Goal: Information Seeking & Learning: Check status

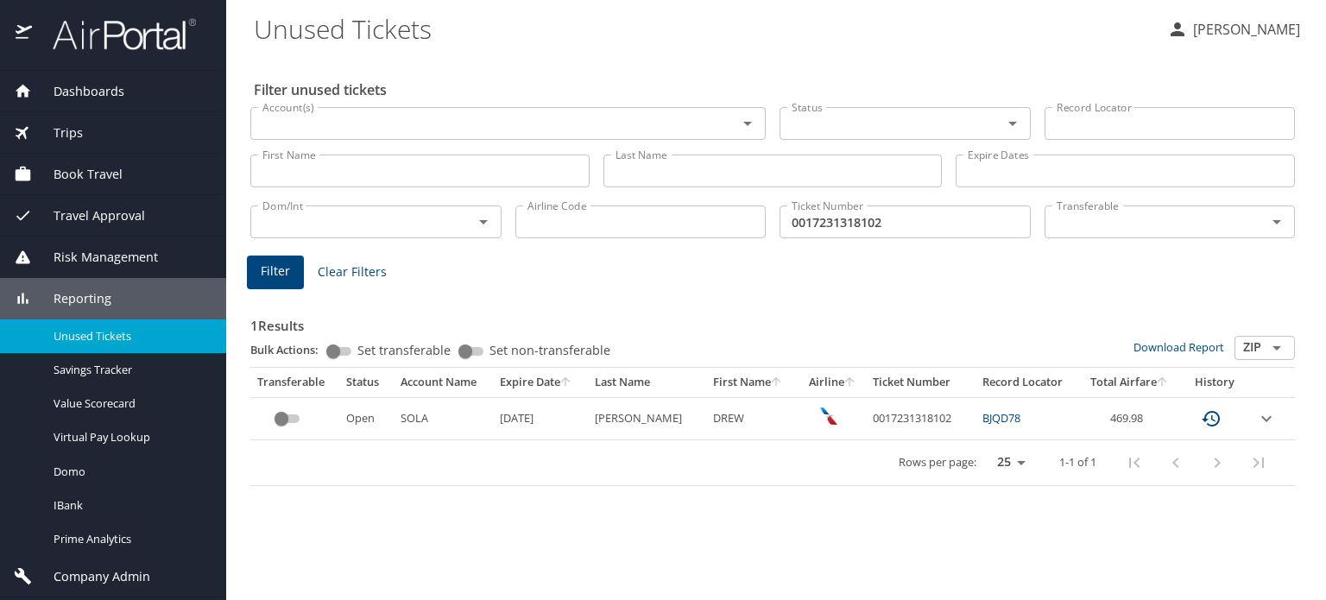
scroll to position [38, 0]
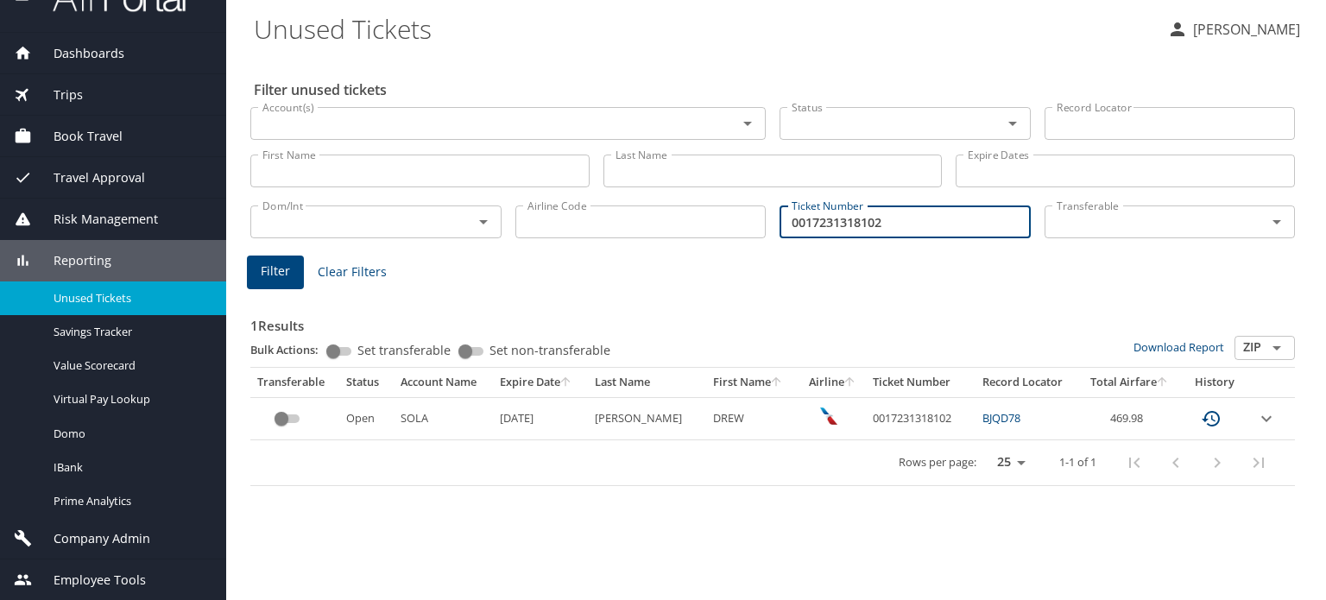
click at [863, 223] on input "0017231318102" at bounding box center [905, 221] width 251 height 33
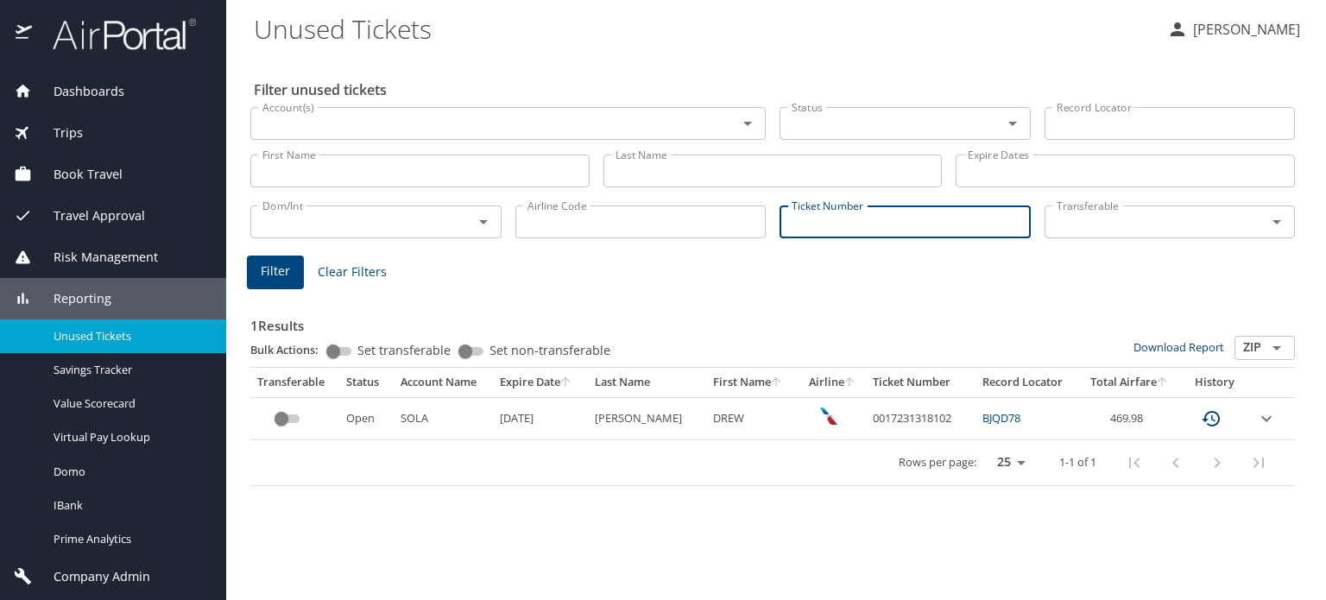
click at [135, 40] on img at bounding box center [115, 34] width 162 height 34
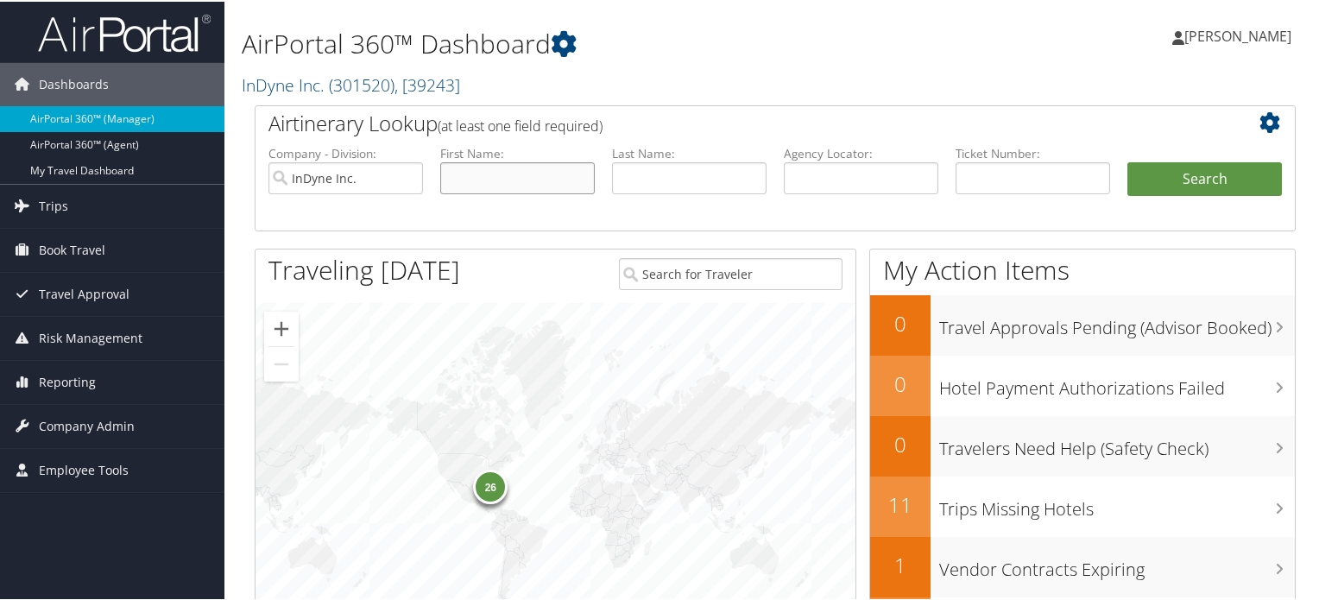
click at [515, 182] on input "text" at bounding box center [517, 177] width 155 height 32
paste input "Naomi"
type input "Naomi"
click at [677, 187] on input "text" at bounding box center [689, 177] width 155 height 32
paste input "Moeller"
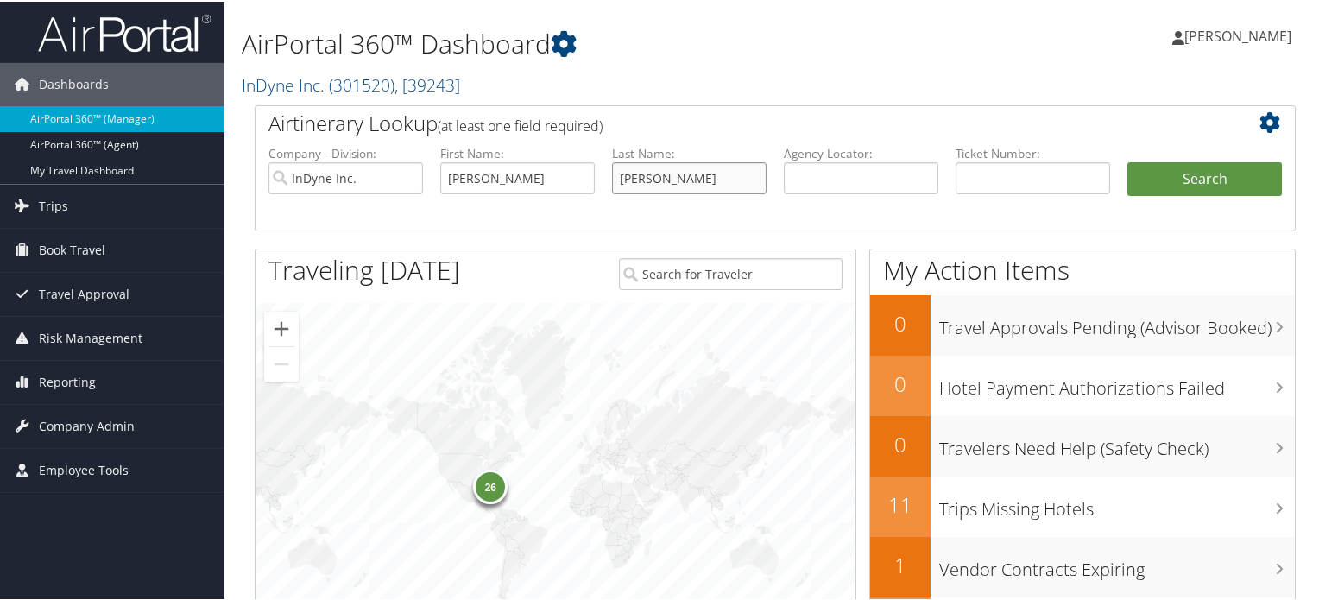
type input "Moeller"
click at [534, 180] on input "Naomi" at bounding box center [517, 177] width 155 height 32
type input "Naomi"
click at [408, 172] on input "InDyne Inc." at bounding box center [346, 177] width 155 height 32
click at [1174, 183] on button "Search" at bounding box center [1205, 178] width 155 height 35
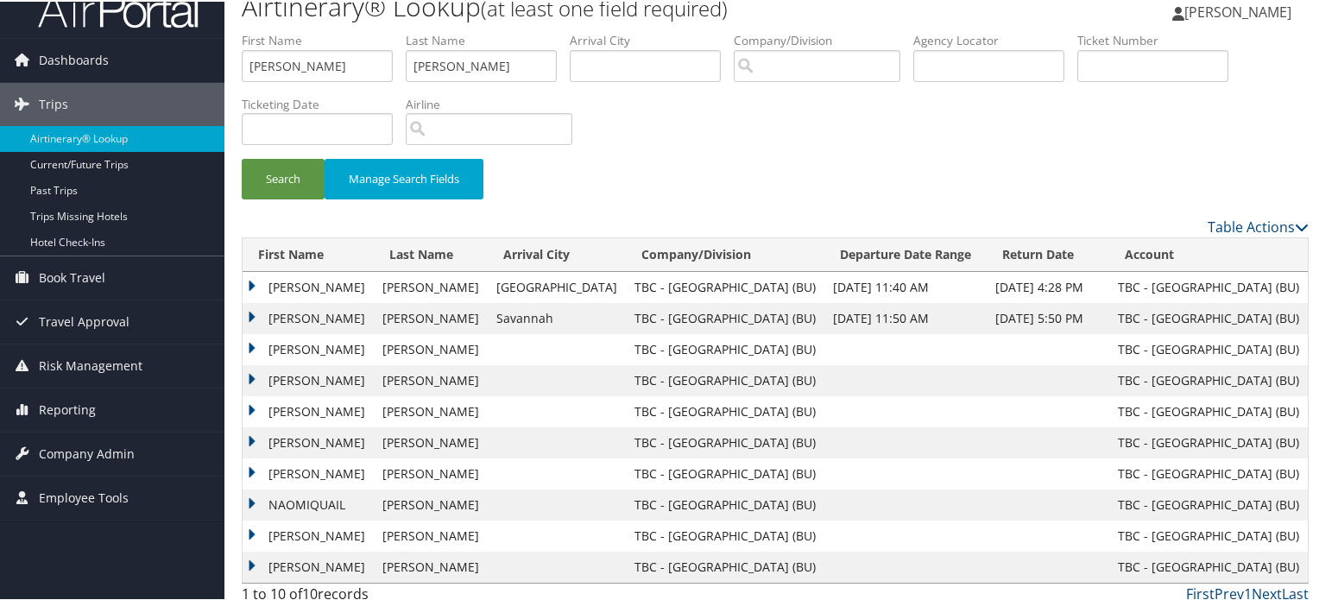
scroll to position [35, 0]
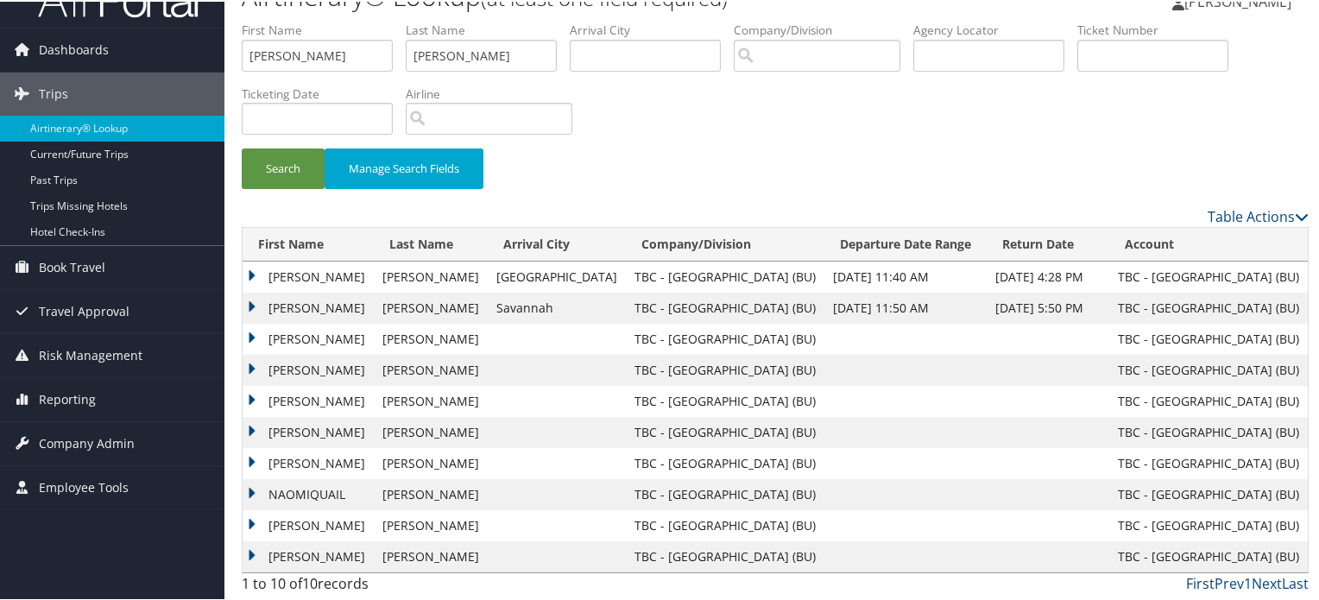
click at [328, 274] on td "NAOMI QUAIL" at bounding box center [308, 275] width 131 height 31
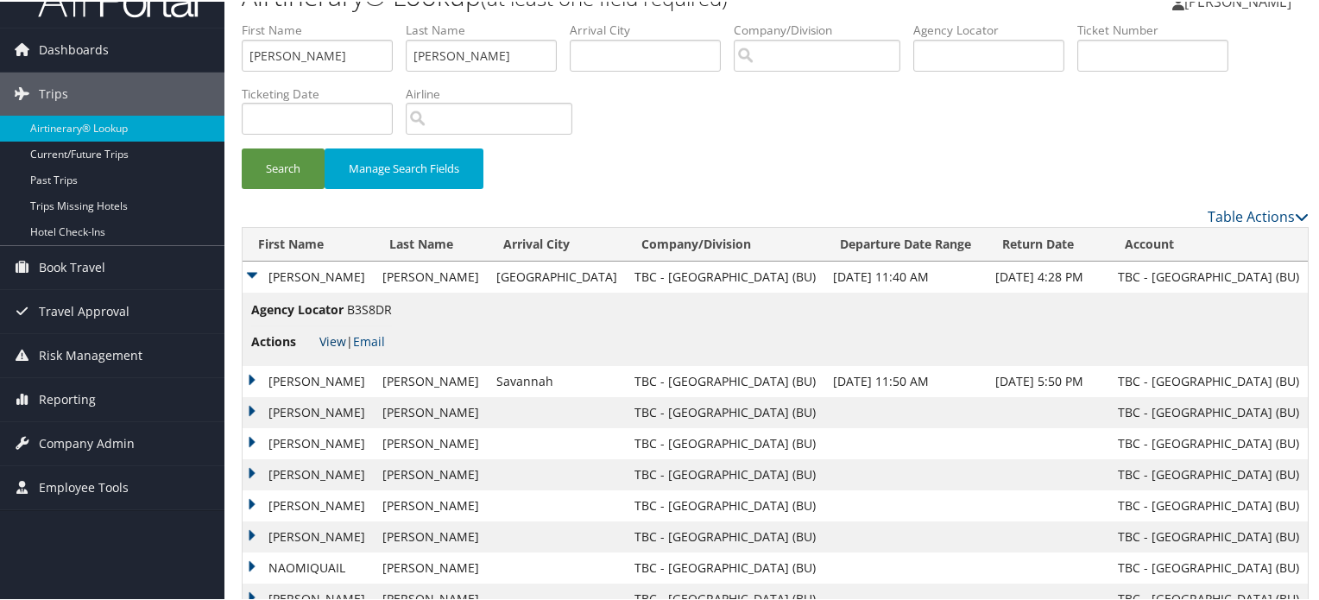
click at [329, 341] on link "View" at bounding box center [332, 340] width 27 height 16
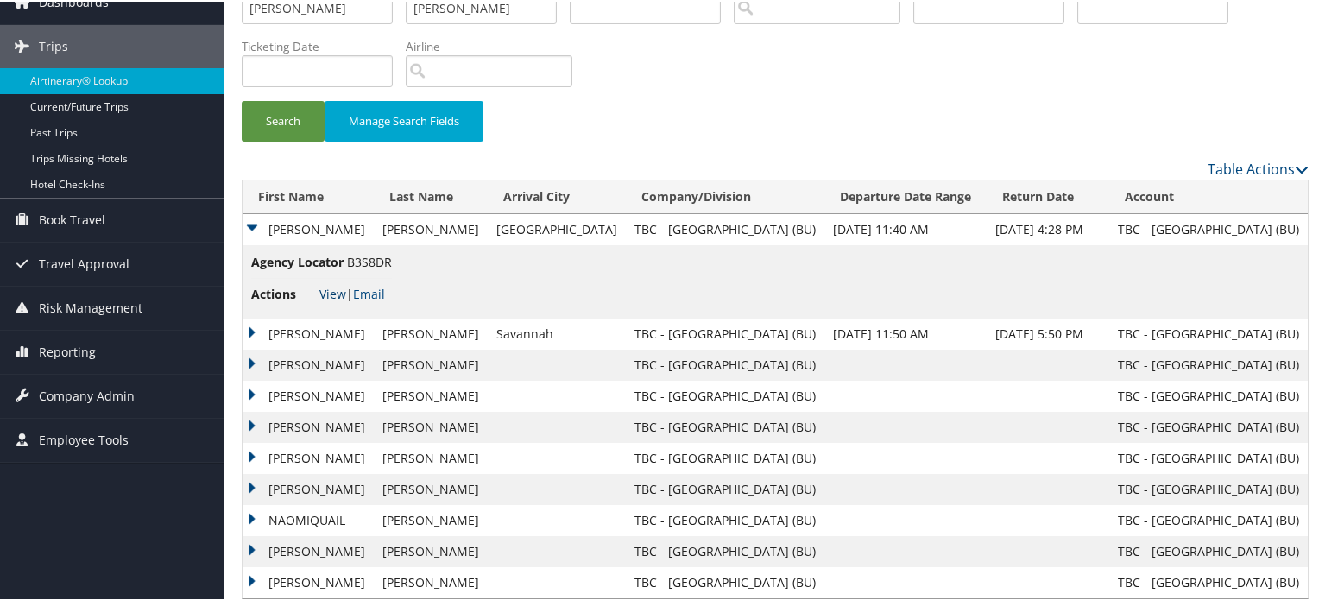
scroll to position [107, 0]
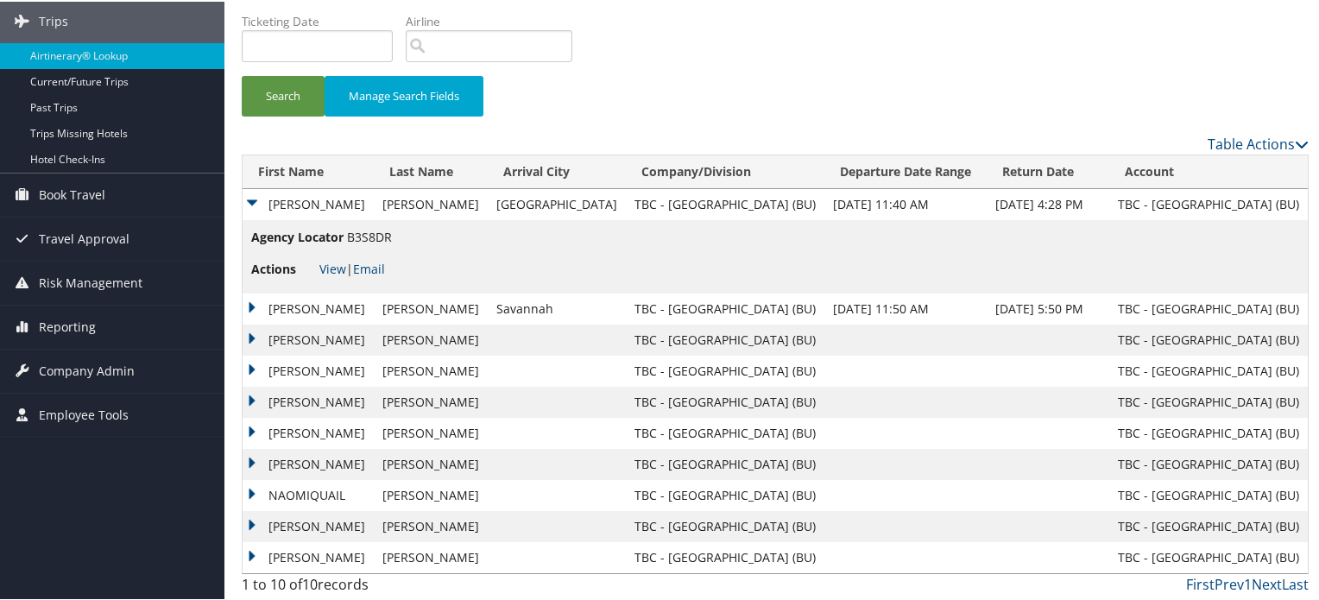
click at [330, 304] on td "NAOMI QUAIL" at bounding box center [308, 307] width 131 height 31
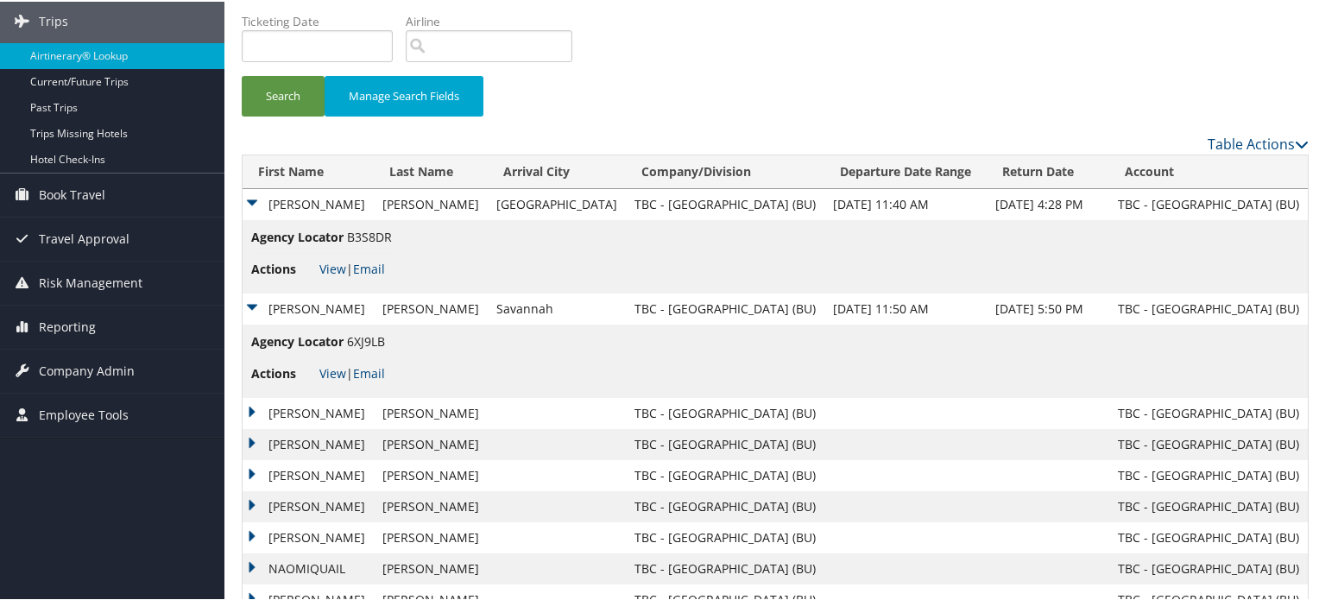
scroll to position [180, 0]
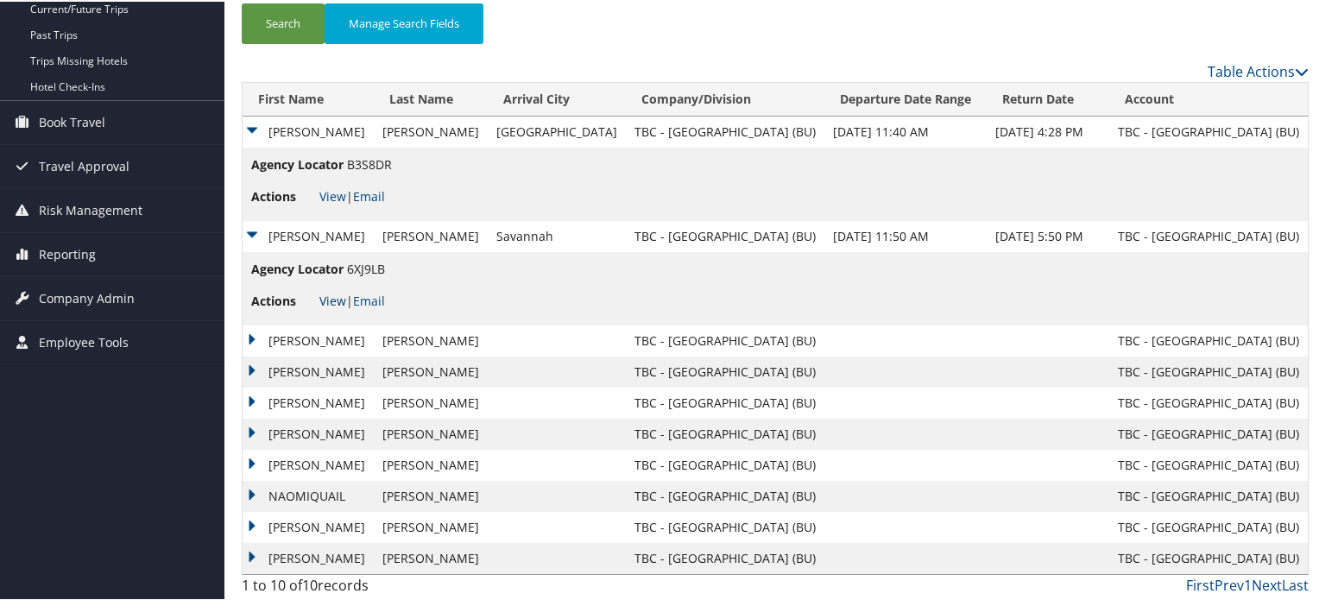
click at [330, 300] on link "View" at bounding box center [332, 299] width 27 height 16
click at [325, 334] on td "Naomi" at bounding box center [308, 339] width 131 height 31
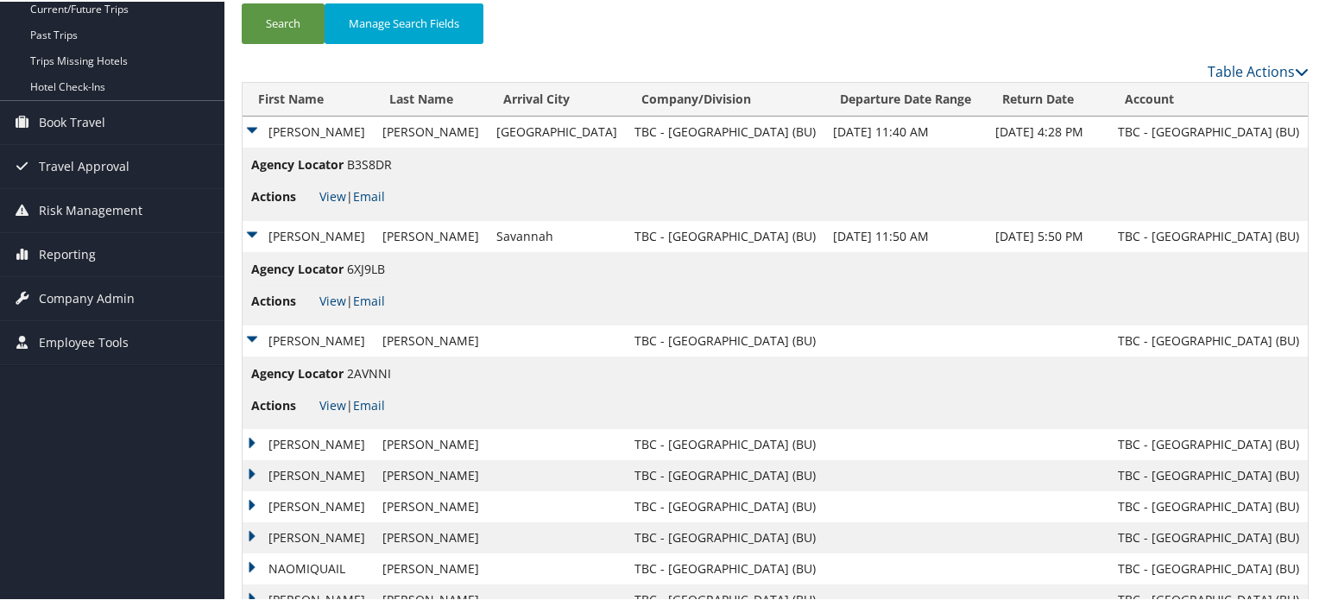
scroll to position [253, 0]
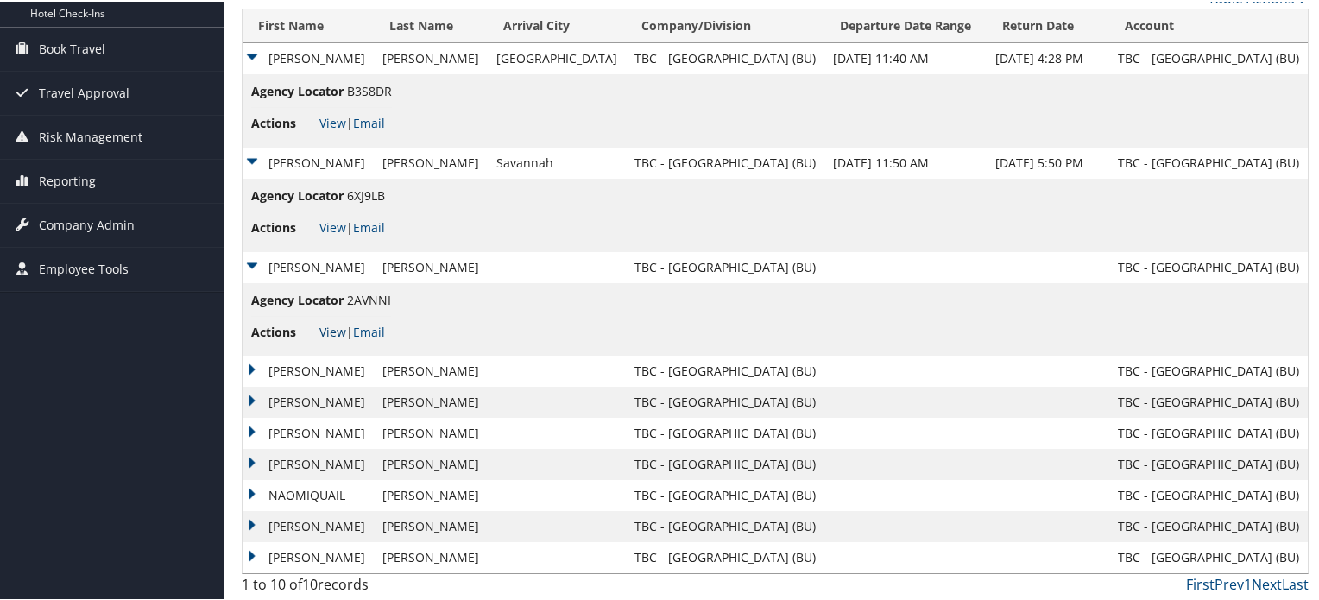
click at [326, 332] on link "View" at bounding box center [332, 330] width 27 height 16
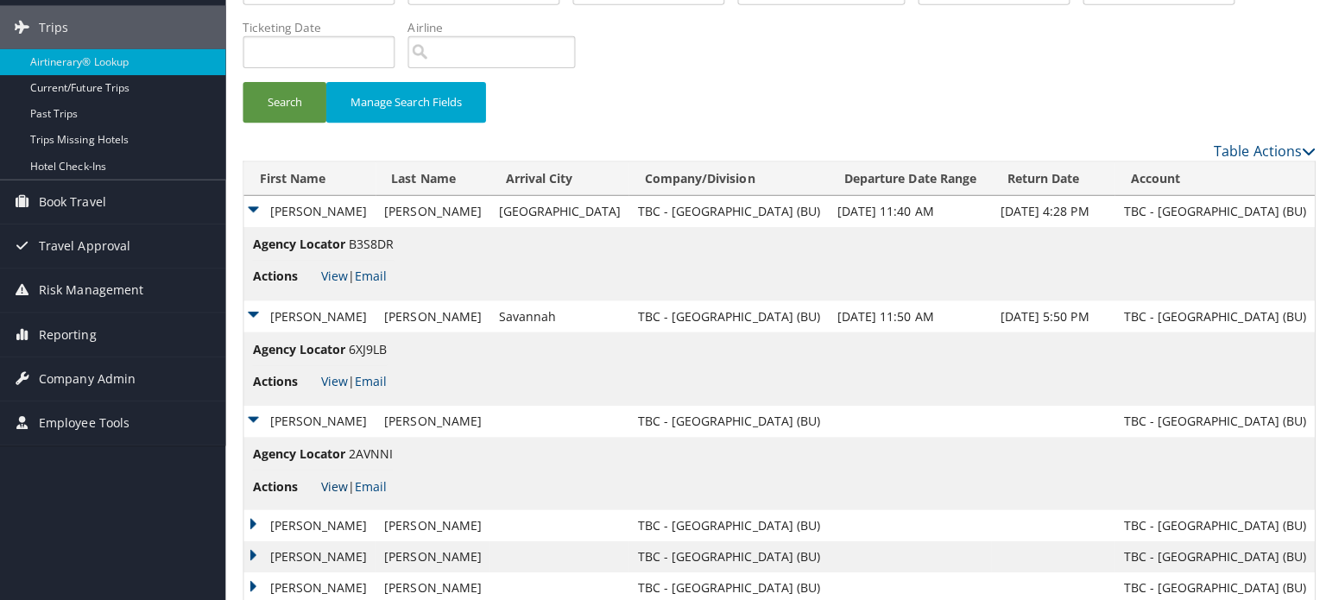
scroll to position [0, 0]
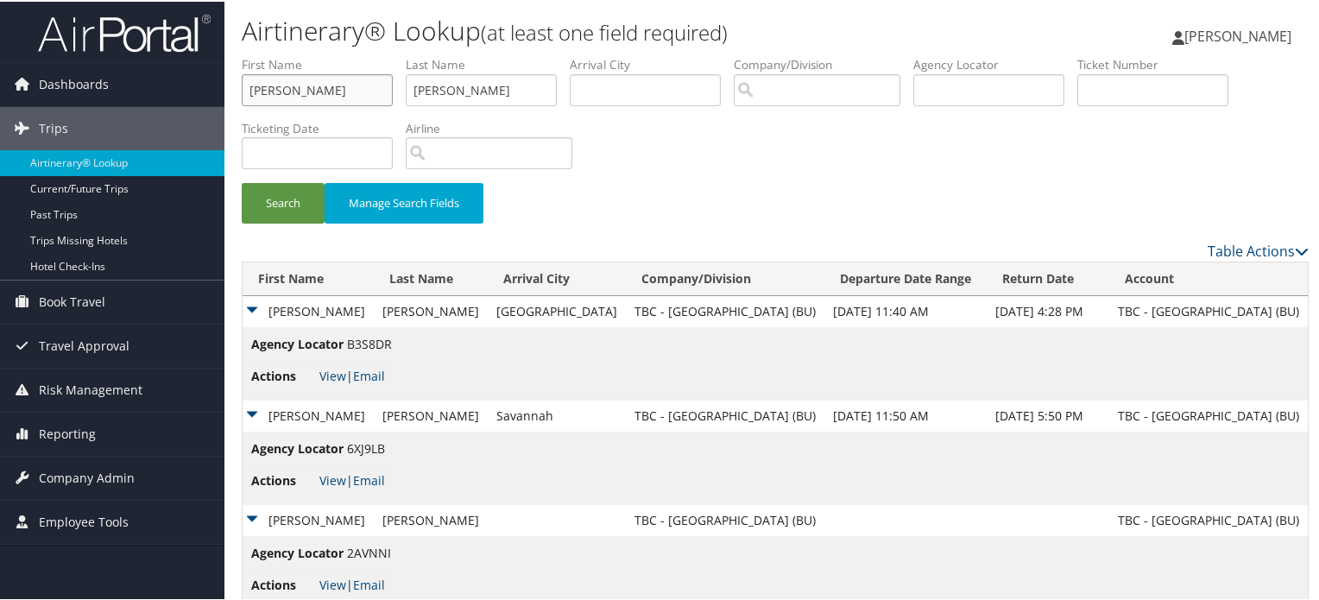
click at [345, 87] on input "Naomi" at bounding box center [317, 89] width 151 height 32
click at [466, 97] on input "Moeller" at bounding box center [481, 89] width 151 height 32
click at [943, 85] on input "text" at bounding box center [989, 89] width 151 height 32
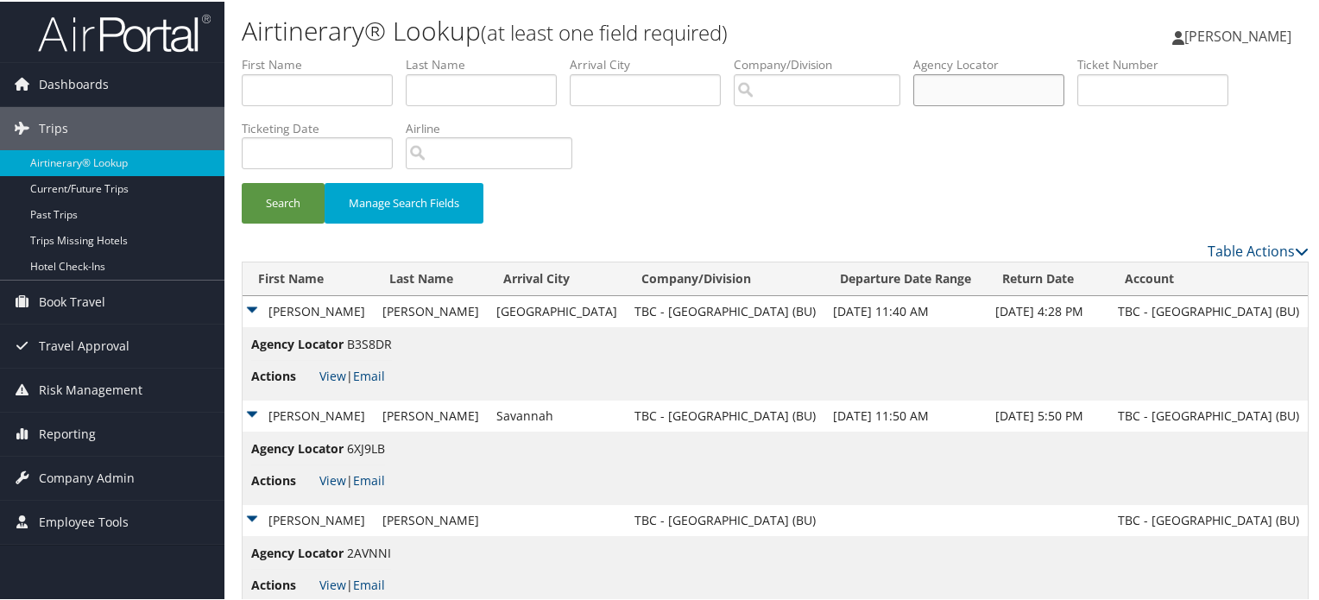
paste input "D5ZNHZ"
type input "D5ZNHZ"
click at [276, 201] on button "Search" at bounding box center [283, 201] width 83 height 41
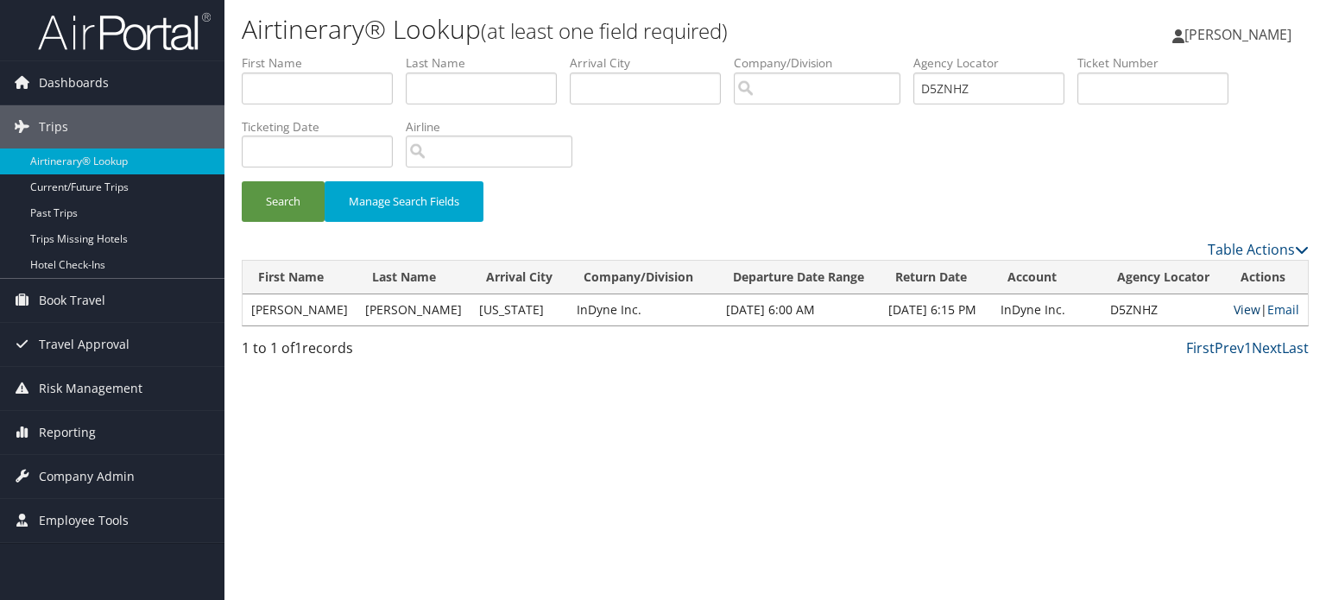
click at [1243, 313] on link "View" at bounding box center [1247, 309] width 27 height 16
click at [333, 92] on input "text" at bounding box center [317, 89] width 151 height 32
paste input "Mary"
type input "Mary"
click at [939, 92] on input "D5ZNHZ" at bounding box center [989, 89] width 151 height 32
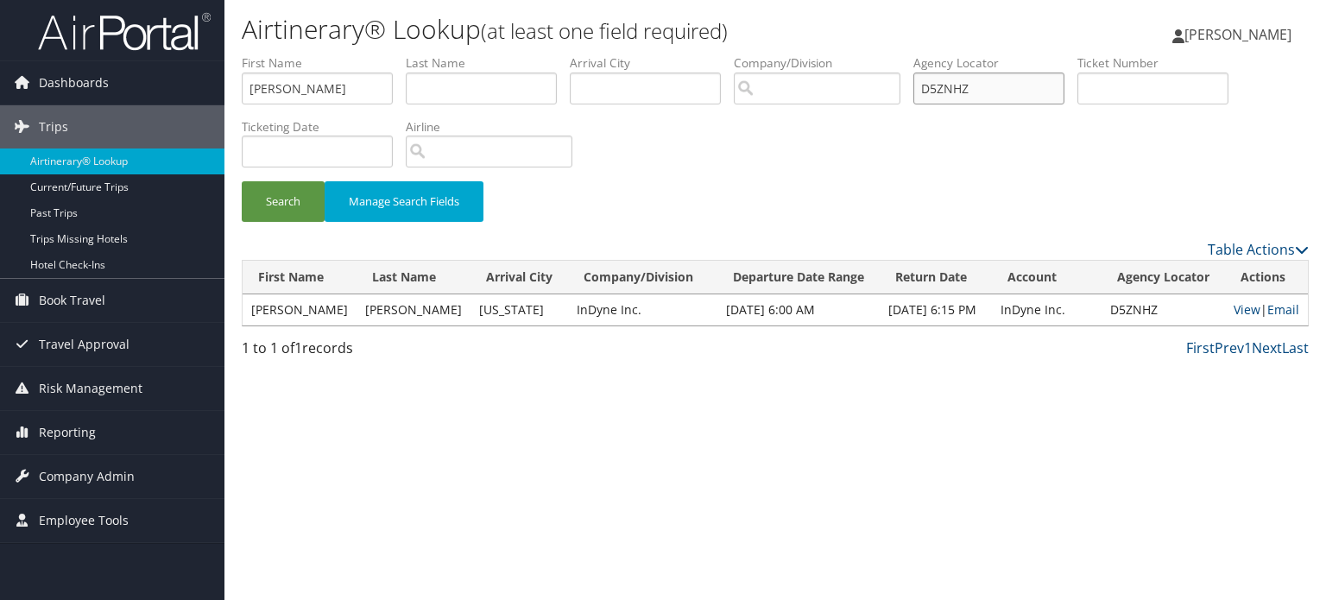
click at [939, 92] on input "D5ZNHZ" at bounding box center [989, 89] width 151 height 32
click at [457, 90] on input "text" at bounding box center [481, 89] width 151 height 32
paste input "Chu"
type input "Chu"
click at [266, 206] on button "Search" at bounding box center [283, 201] width 83 height 41
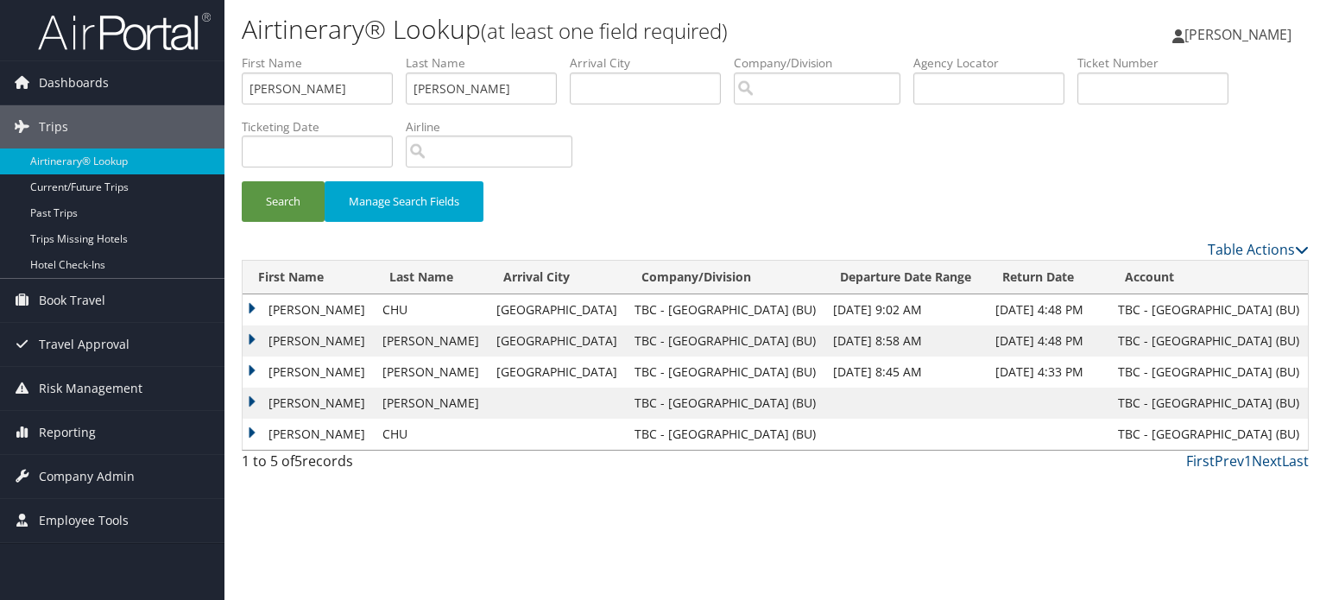
click at [315, 312] on td "MARY LYNN" at bounding box center [308, 309] width 131 height 31
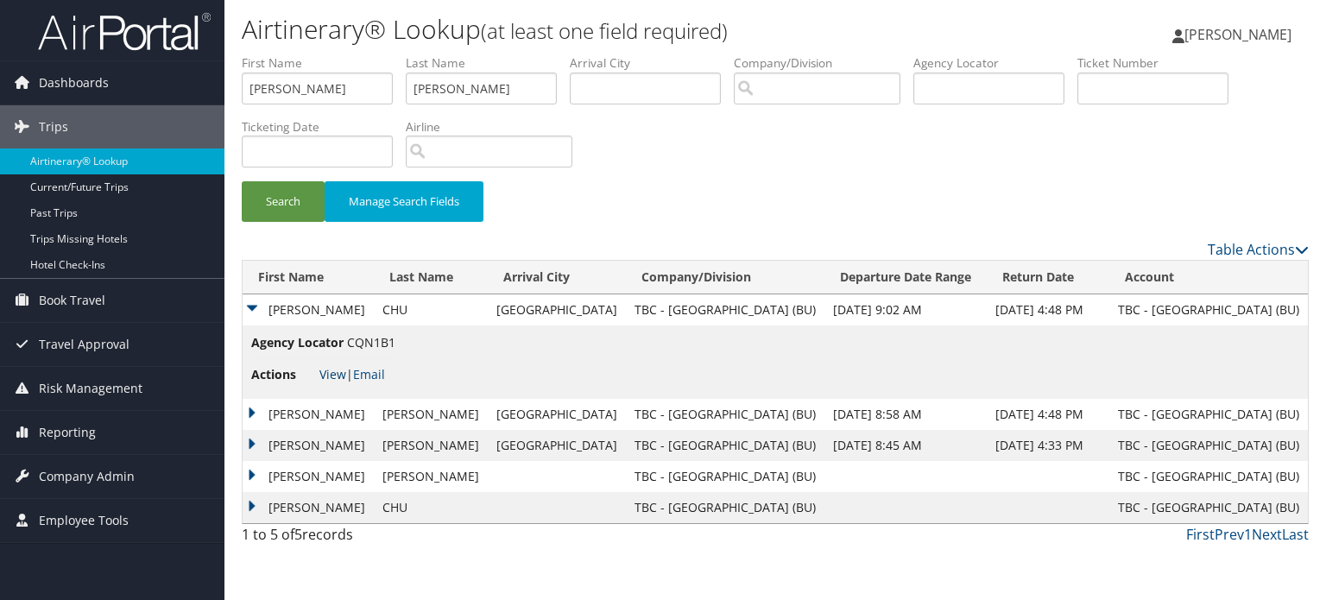
click at [331, 373] on link "View" at bounding box center [332, 374] width 27 height 16
click at [325, 98] on input "Mary" at bounding box center [317, 89] width 151 height 32
paste input "Lan"
type input "Lan"
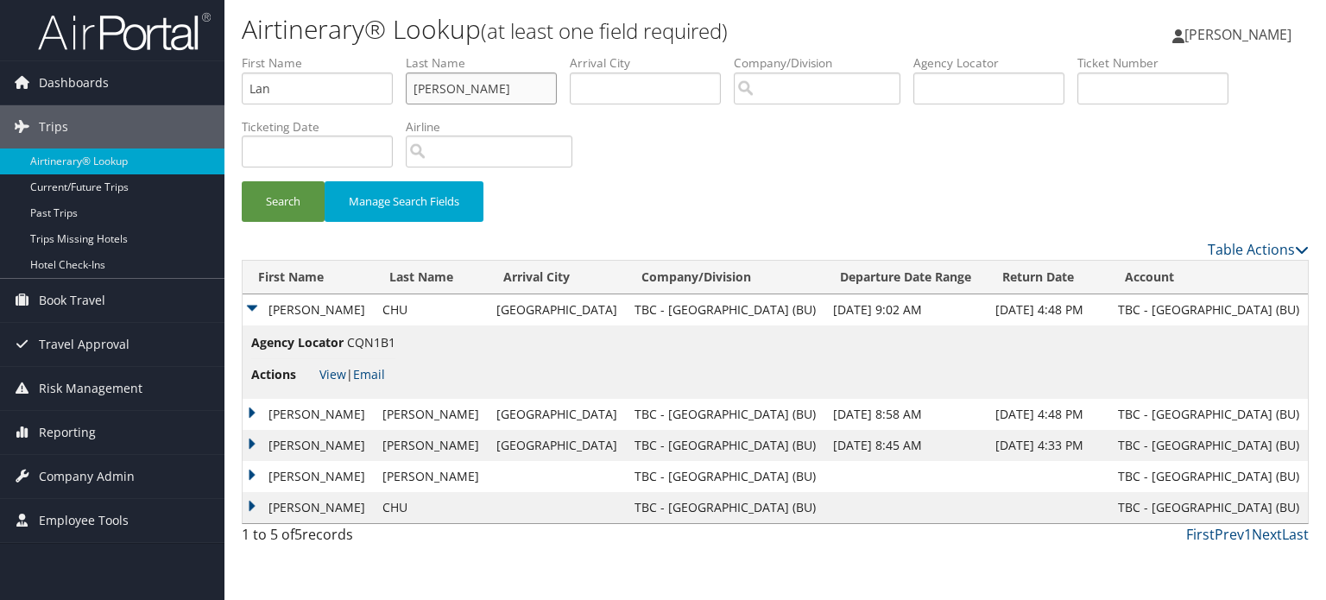
click at [484, 84] on input "Chu" at bounding box center [481, 89] width 151 height 32
click at [470, 79] on input "Chu" at bounding box center [481, 89] width 151 height 32
paste input "Zho"
type input "Zhou"
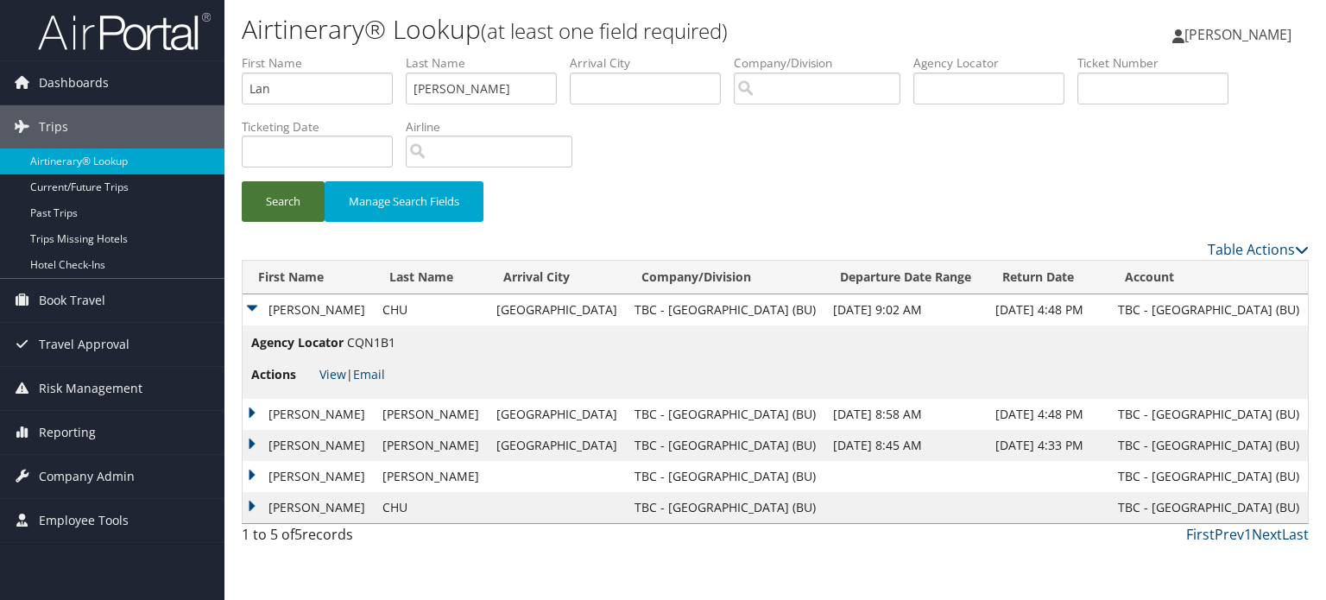
click at [259, 213] on button "Search" at bounding box center [283, 201] width 83 height 41
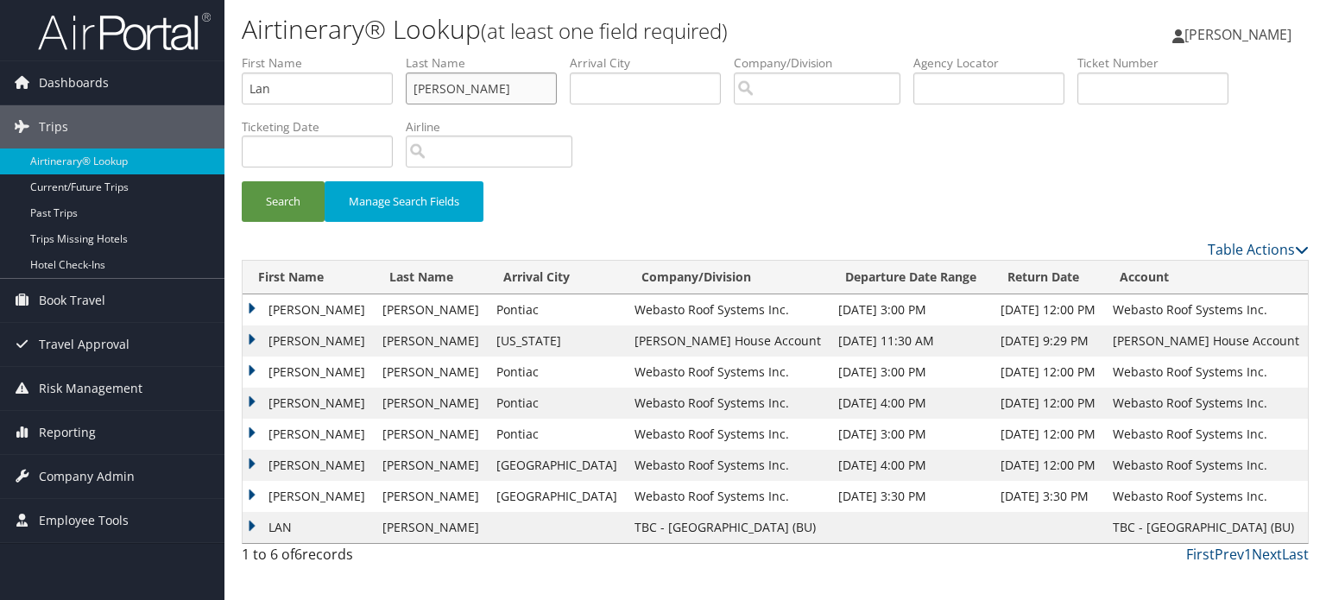
click at [509, 91] on input "Zhou" at bounding box center [481, 89] width 151 height 32
click at [503, 94] on input "Zhou" at bounding box center [481, 89] width 151 height 32
type input "Z"
click at [342, 80] on input "Lan" at bounding box center [317, 89] width 151 height 32
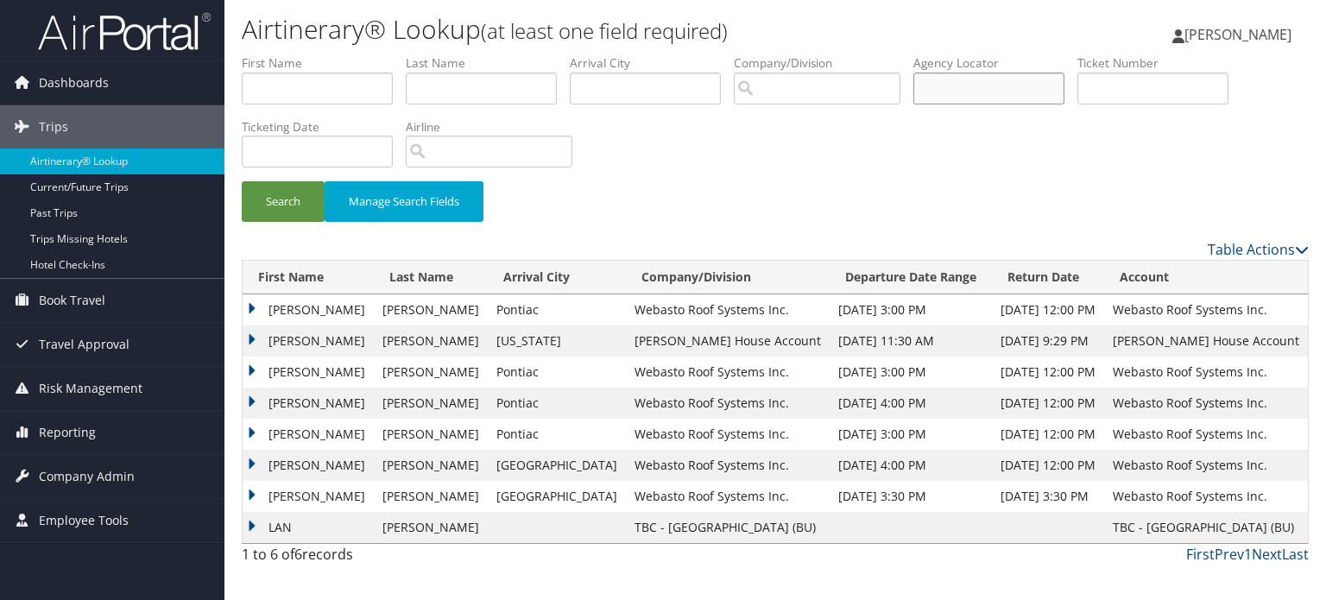
click at [1001, 89] on input "text" at bounding box center [989, 89] width 151 height 32
paste input "CQN2CR"
type input "CQN2CR"
click at [304, 203] on button "Search" at bounding box center [283, 201] width 83 height 41
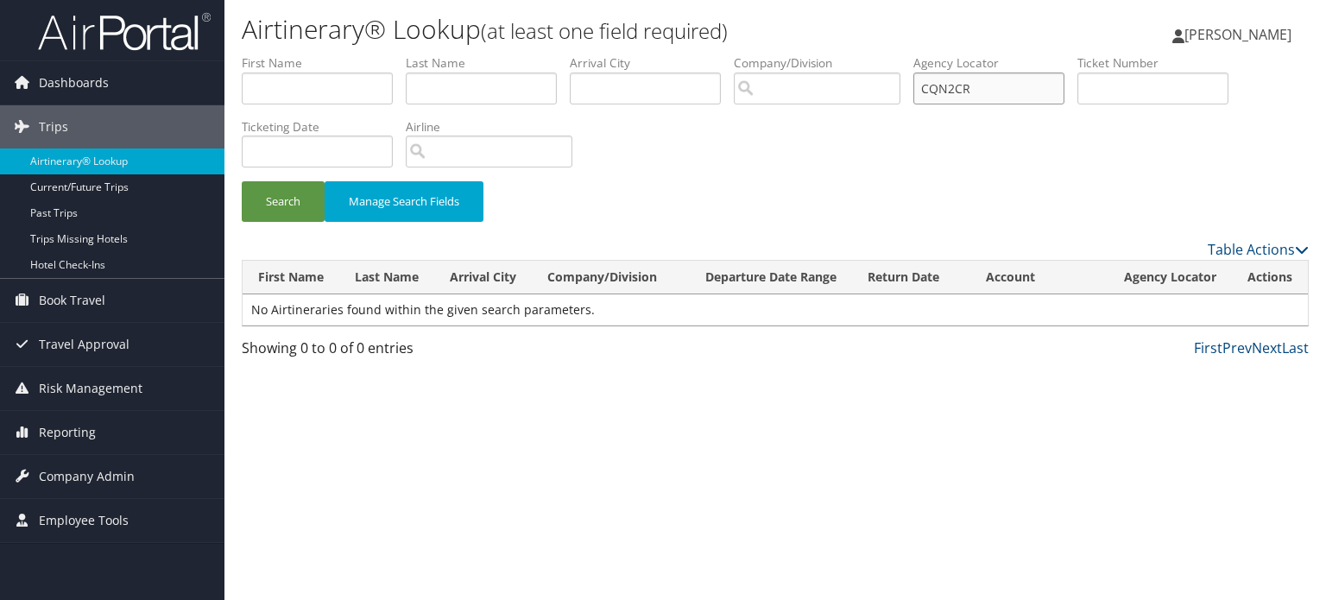
click at [1026, 98] on input "CQN2CR" at bounding box center [989, 89] width 151 height 32
paste input "CQN2CR"
type input "CQN2CR"
click at [266, 203] on button "Search" at bounding box center [283, 201] width 83 height 41
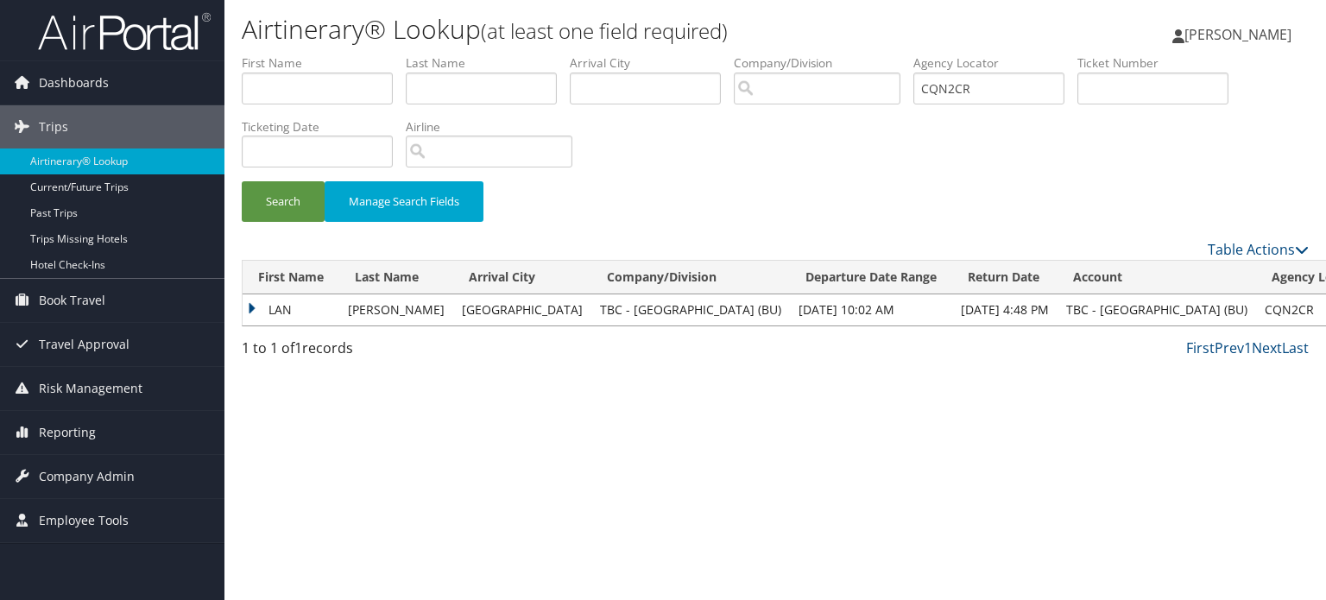
click at [273, 307] on td "LAN" at bounding box center [291, 309] width 97 height 31
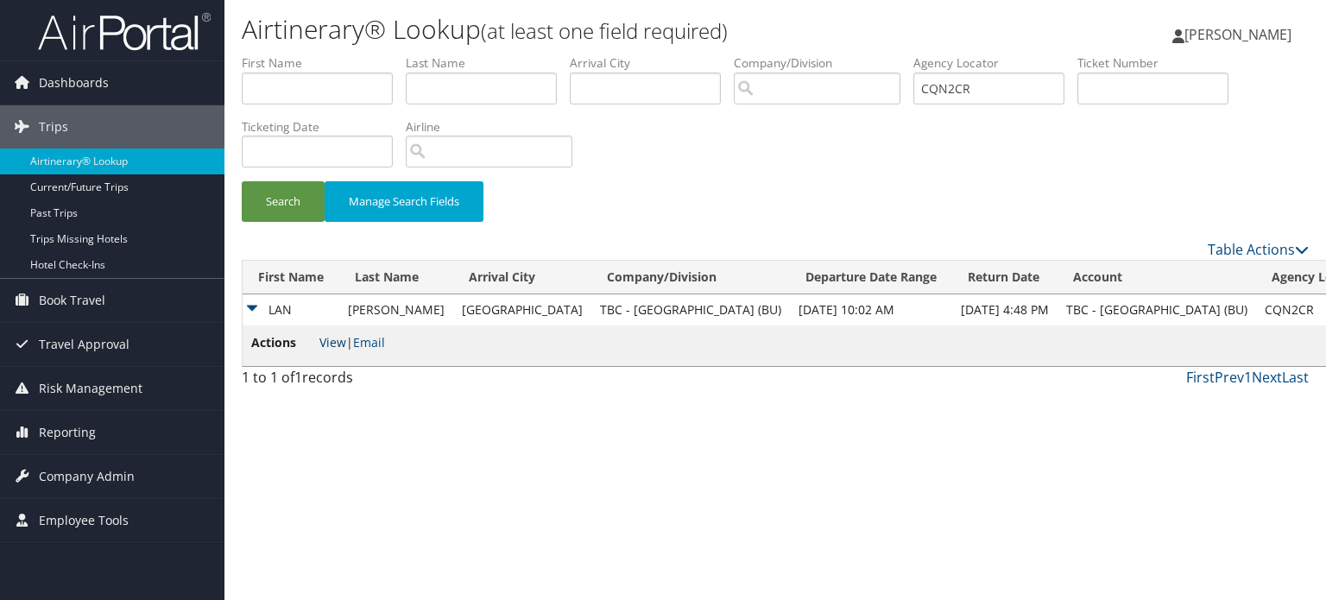
click at [335, 341] on link "View" at bounding box center [332, 342] width 27 height 16
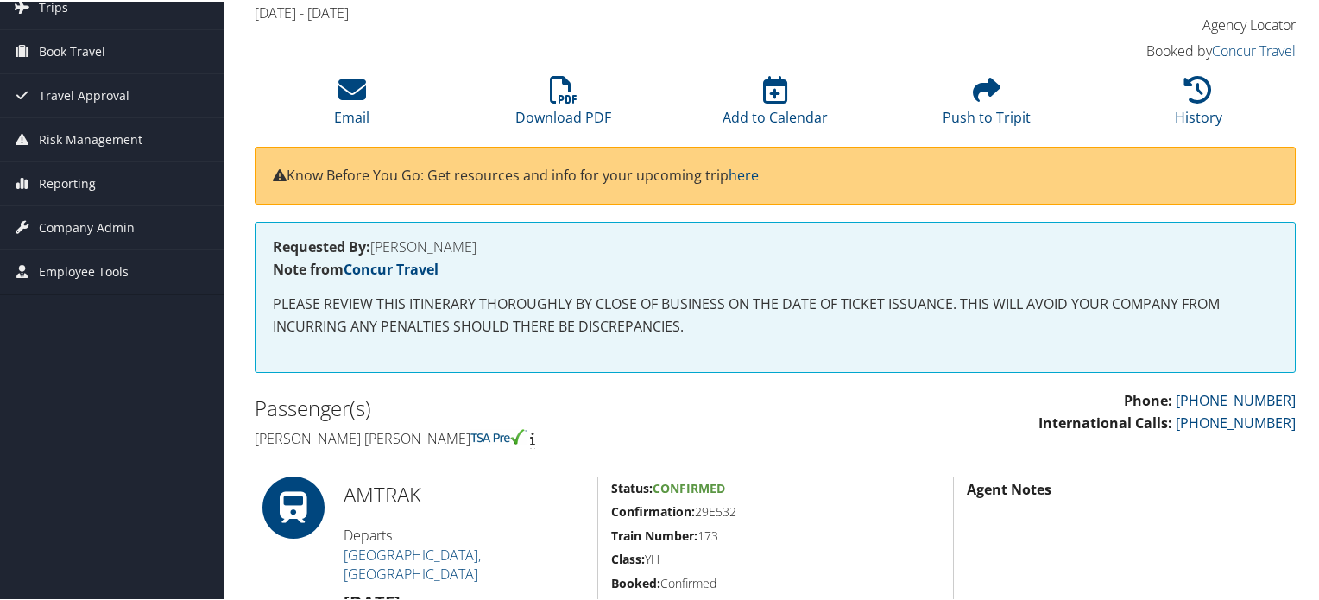
scroll to position [24, 0]
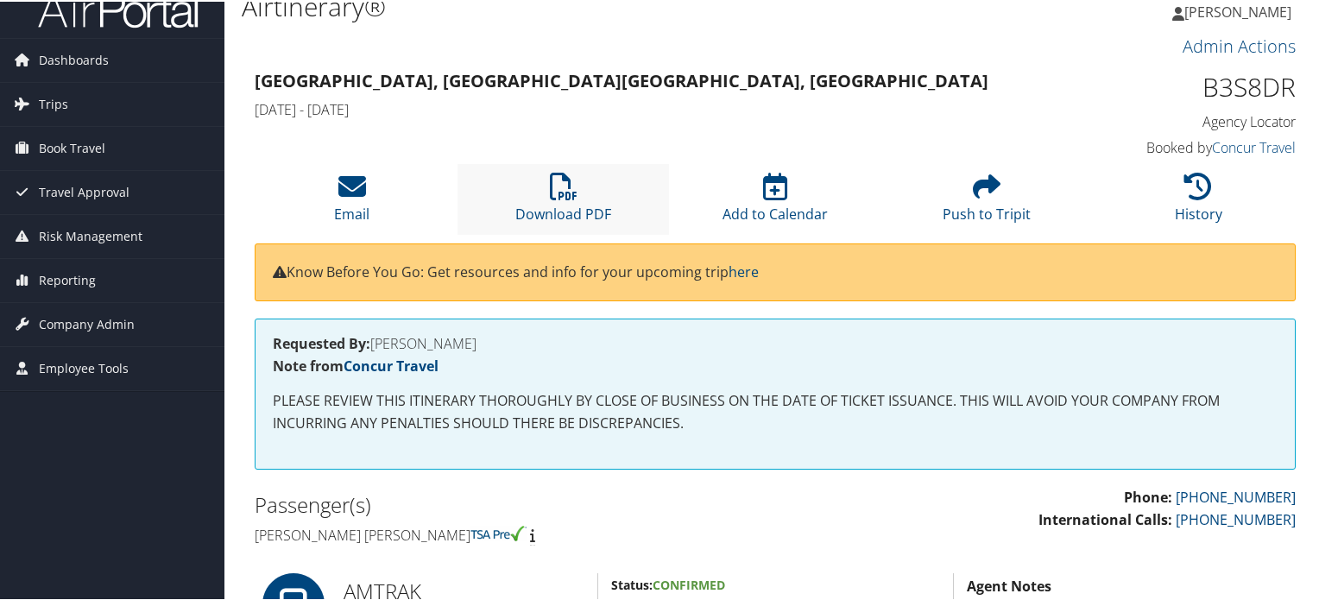
click at [575, 194] on li "Download PDF" at bounding box center [564, 197] width 212 height 70
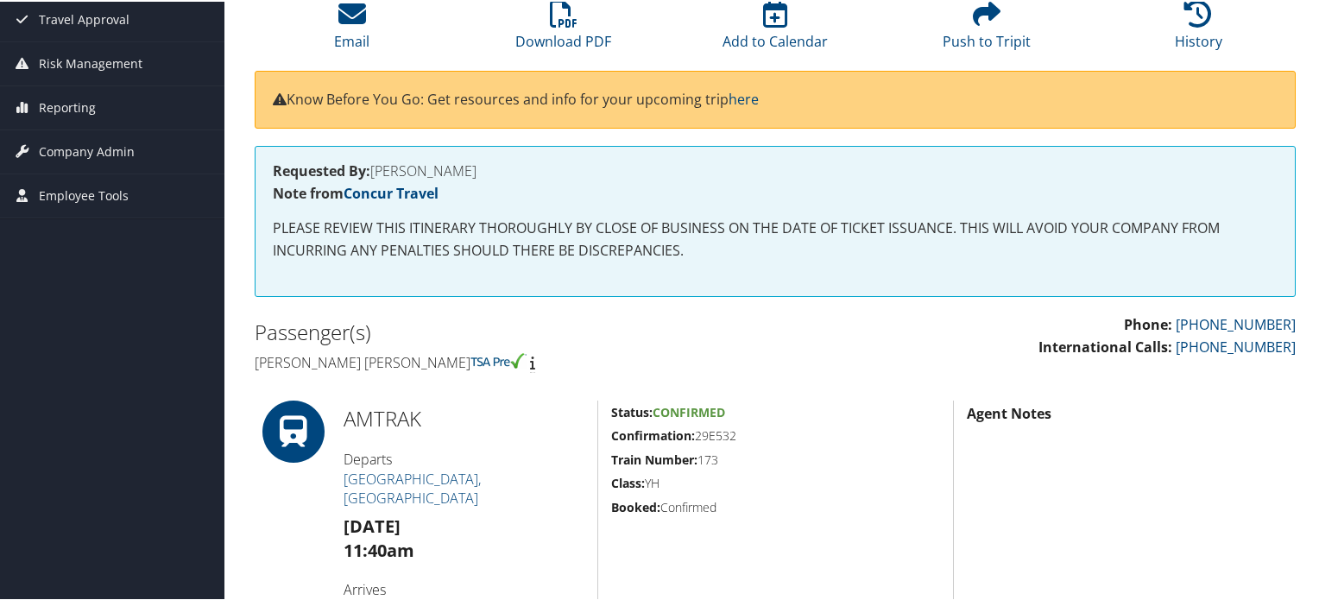
scroll to position [0, 0]
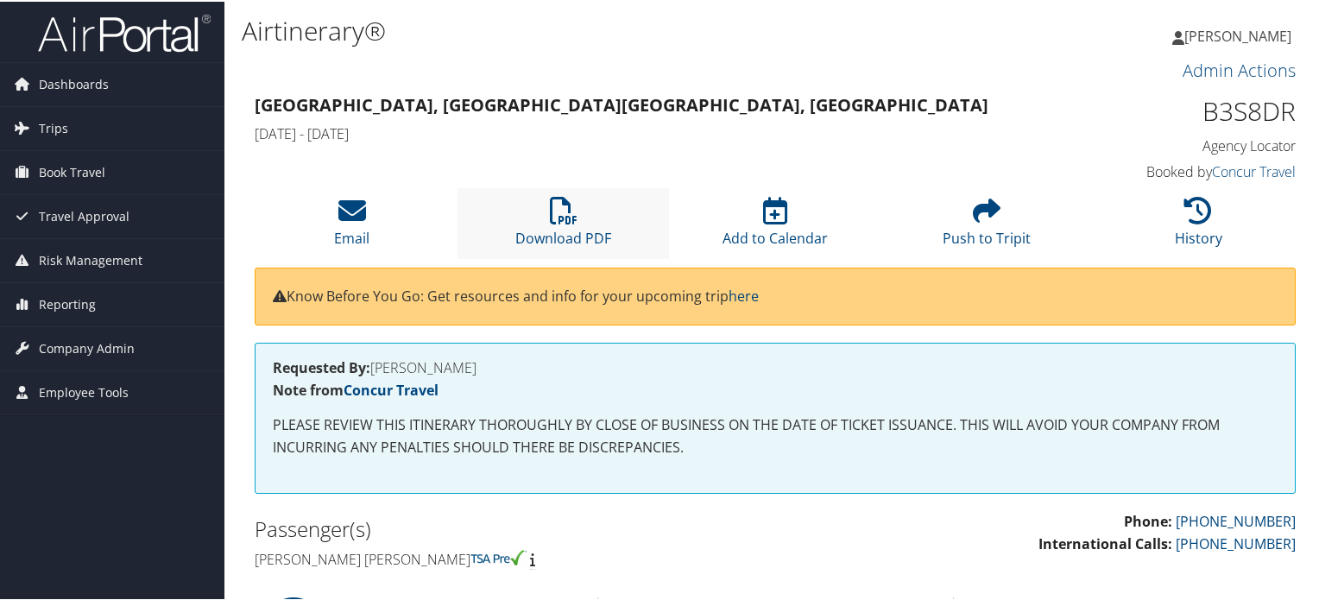
click at [541, 207] on li "Download PDF" at bounding box center [564, 222] width 212 height 70
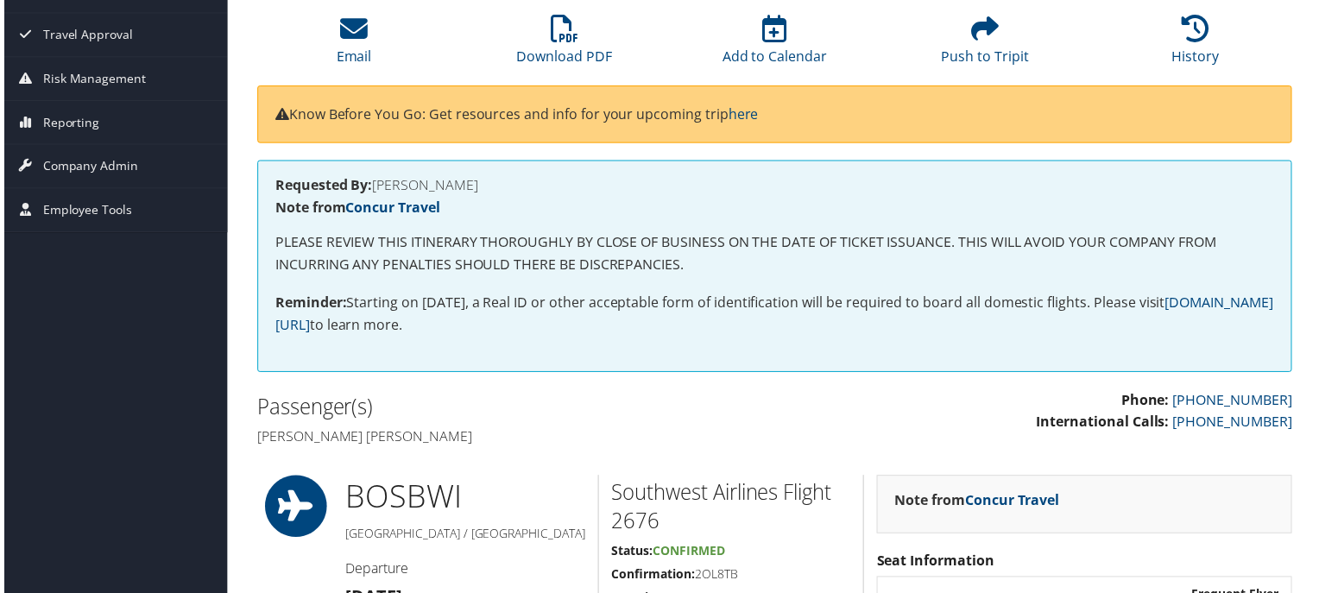
scroll to position [86, 0]
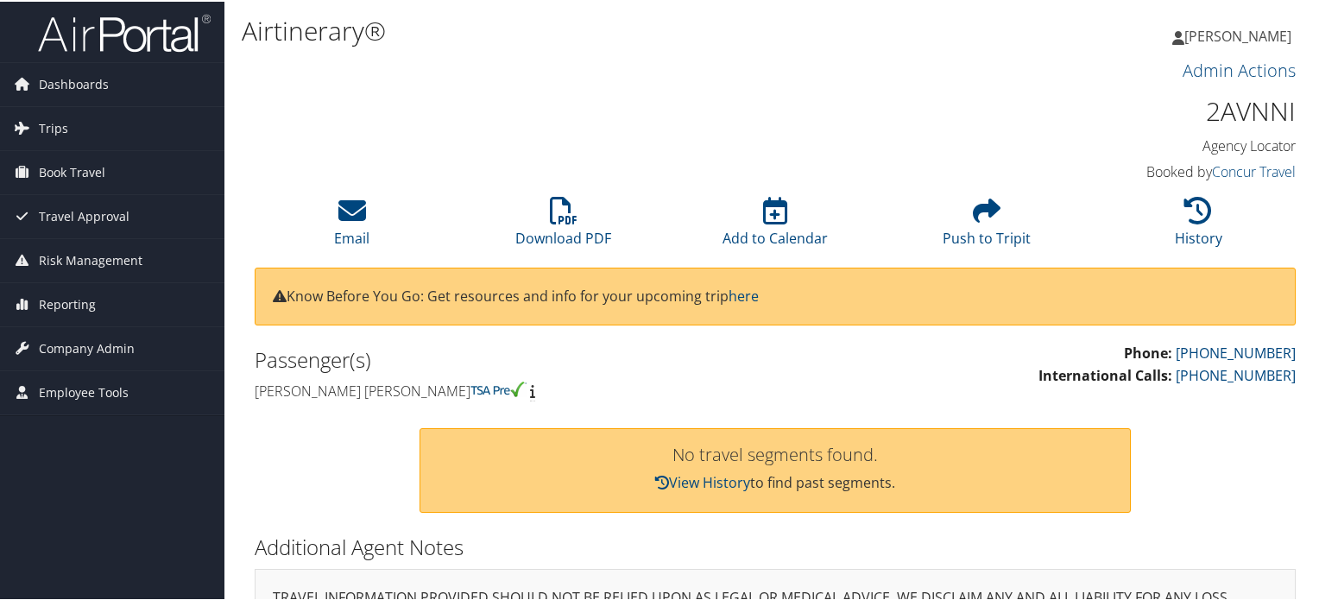
scroll to position [63, 0]
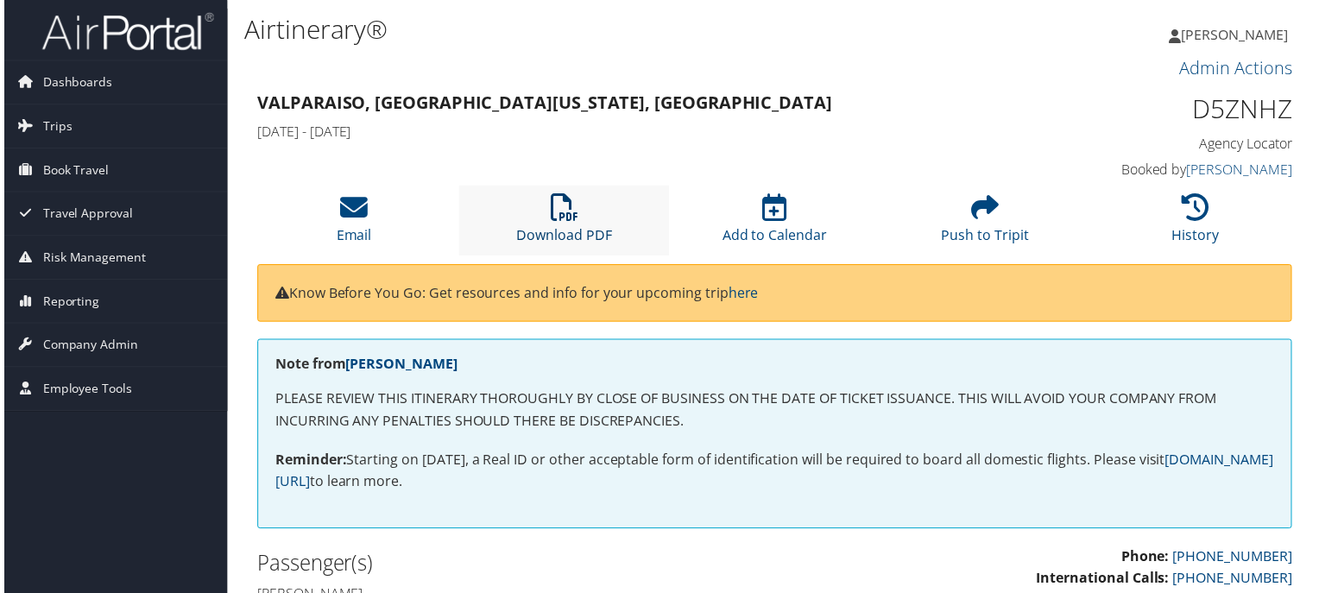
click at [594, 239] on link "Download PDF" at bounding box center [563, 225] width 96 height 41
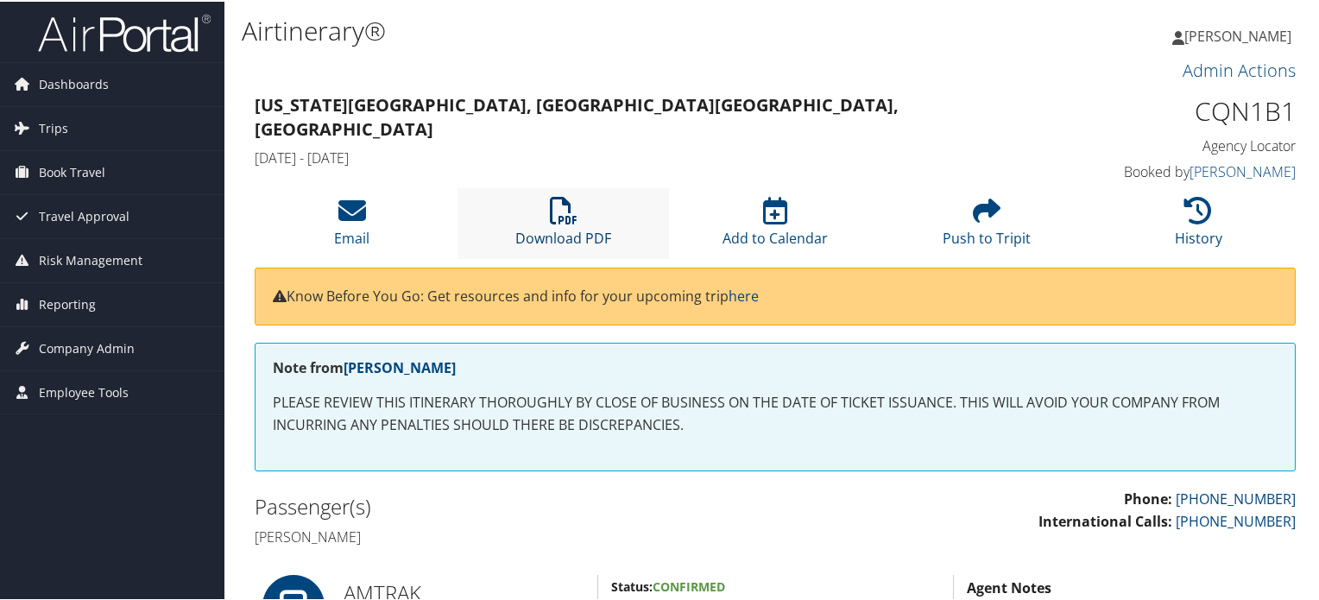
click at [566, 212] on icon at bounding box center [564, 209] width 28 height 28
click at [580, 224] on li "Download PDF" at bounding box center [564, 222] width 212 height 70
